Goal: Task Accomplishment & Management: Complete application form

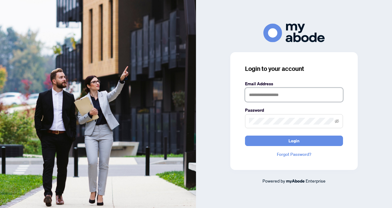
click at [249, 95] on input "text" at bounding box center [294, 95] width 98 height 14
type input "*"
type input "**********"
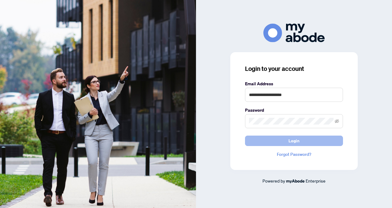
click at [267, 140] on button "Login" at bounding box center [294, 140] width 98 height 10
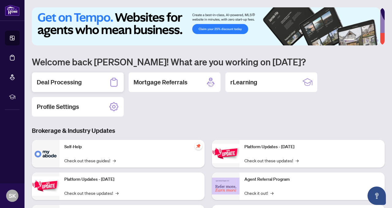
click at [76, 82] on h2 "Deal Processing" at bounding box center [59, 82] width 45 height 9
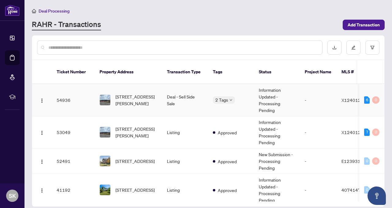
click at [66, 100] on td "54936" at bounding box center [73, 100] width 43 height 32
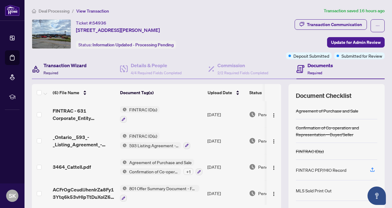
click at [59, 65] on h4 "Transaction Wizard" at bounding box center [64, 65] width 43 height 7
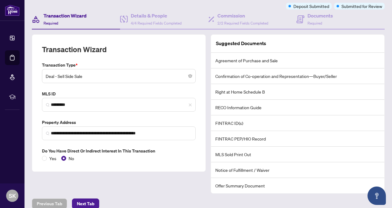
scroll to position [57, 0]
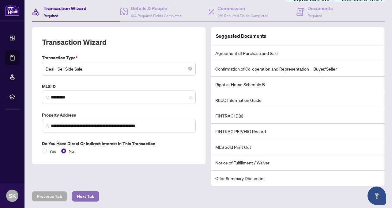
click at [79, 194] on span "Next Tab" at bounding box center [85, 196] width 17 height 10
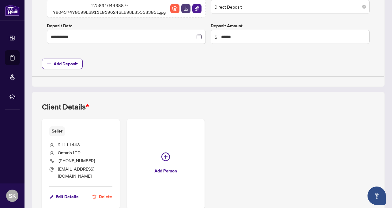
scroll to position [330, 0]
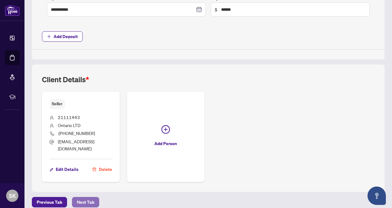
click at [88, 197] on span "Next Tab" at bounding box center [85, 202] width 17 height 10
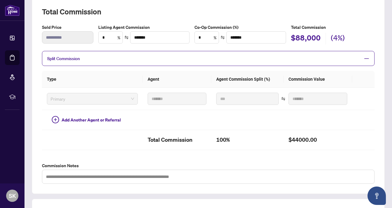
scroll to position [196, 0]
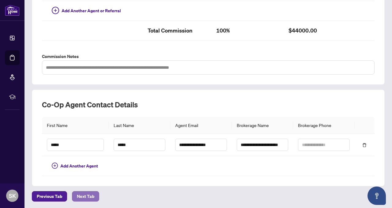
click at [81, 196] on span "Next Tab" at bounding box center [85, 196] width 17 height 10
